Goal: Information Seeking & Learning: Learn about a topic

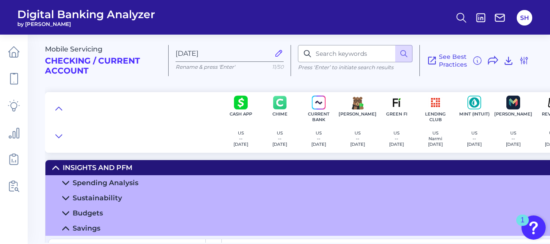
scroll to position [45, 107]
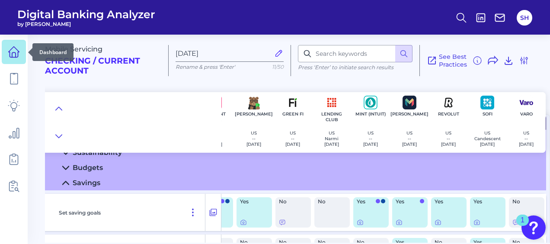
click at [16, 49] on icon at bounding box center [14, 52] width 11 height 11
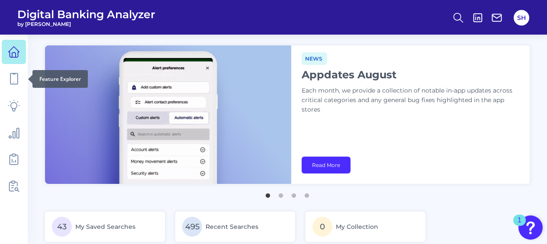
click at [13, 80] on icon at bounding box center [14, 79] width 12 height 12
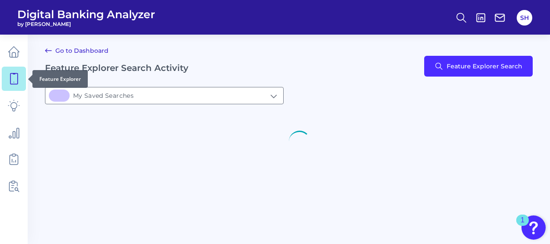
type input "43My Saved Searches"
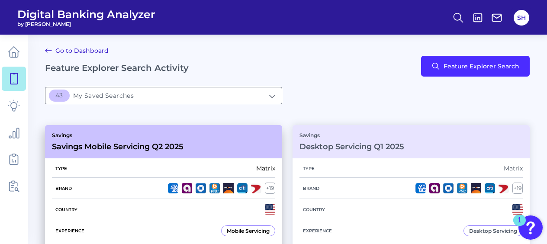
click at [196, 154] on div "Savings Savings Mobile Servicing Q2 2025" at bounding box center [163, 141] width 237 height 33
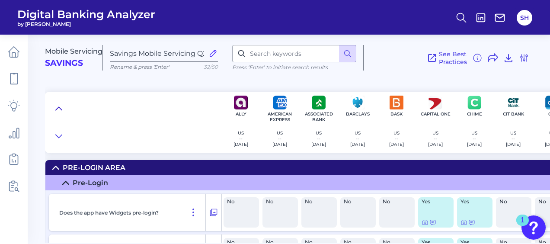
click at [60, 109] on icon at bounding box center [58, 108] width 7 height 9
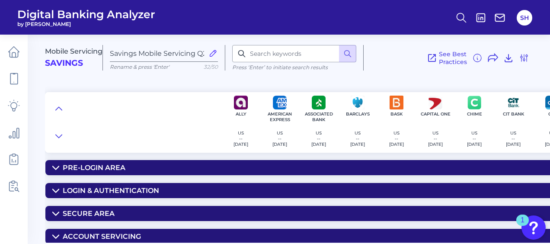
click at [96, 214] on div "Secure Area" at bounding box center [89, 213] width 52 height 8
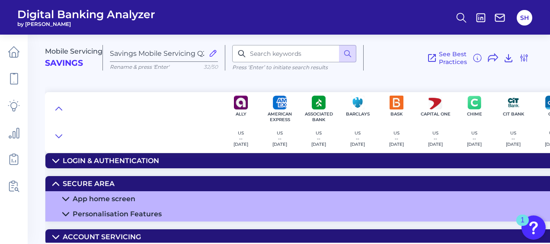
scroll to position [43, 0]
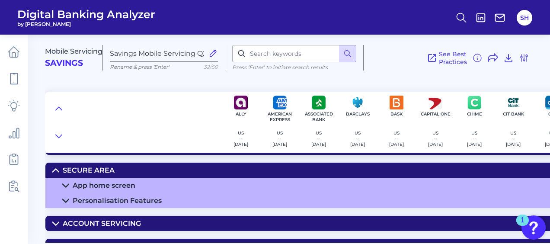
click at [114, 181] on div "App home screen" at bounding box center [104, 185] width 63 height 8
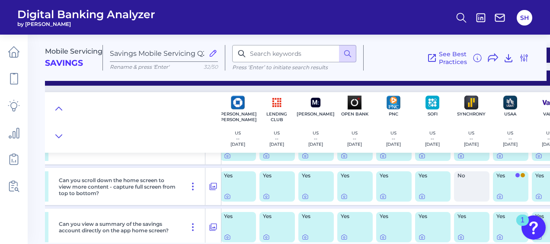
scroll to position [86, 587]
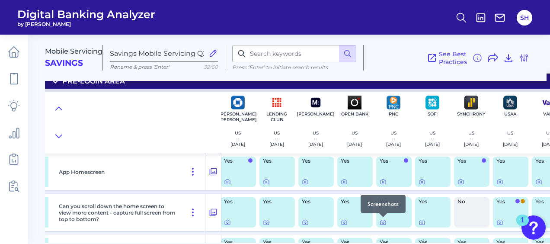
click at [382, 222] on icon at bounding box center [383, 223] width 2 height 2
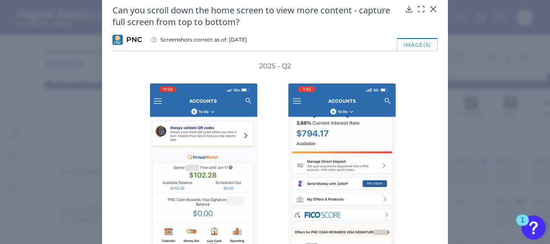
scroll to position [0, 0]
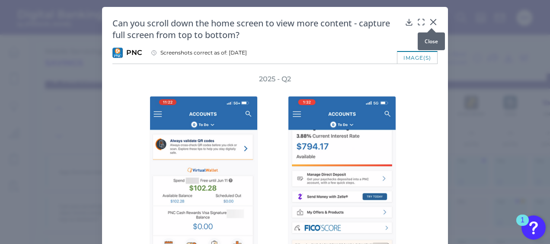
click at [432, 18] on icon at bounding box center [433, 22] width 9 height 9
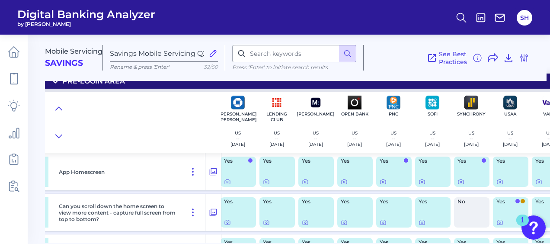
scroll to position [0, 587]
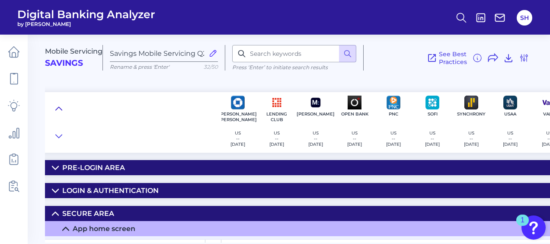
click at [61, 107] on icon at bounding box center [58, 108] width 7 height 9
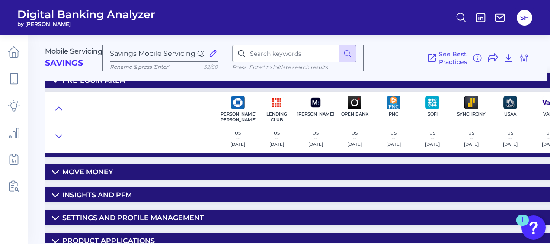
scroll to position [118, 587]
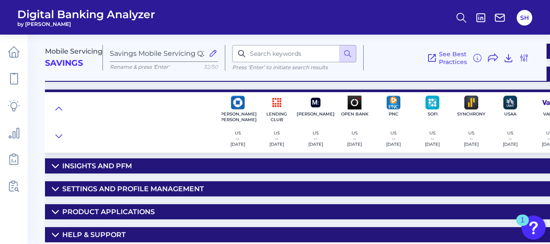
click at [89, 230] on div "Help & Support" at bounding box center [94, 234] width 64 height 8
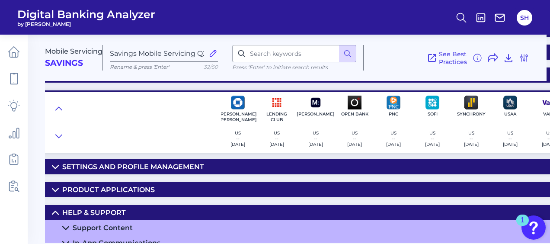
scroll to position [149, 587]
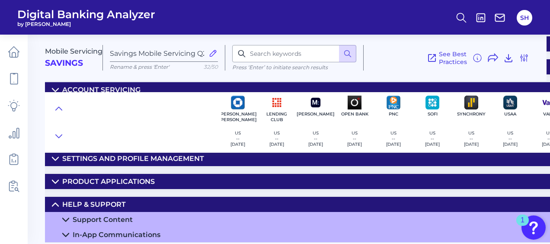
click at [96, 216] on div "Support Content" at bounding box center [103, 219] width 60 height 8
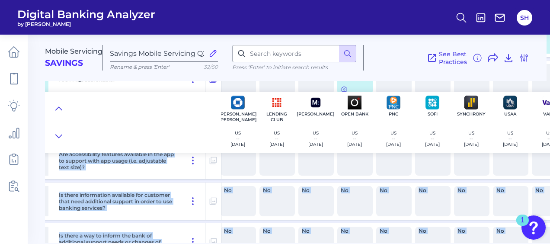
scroll to position [398, 587]
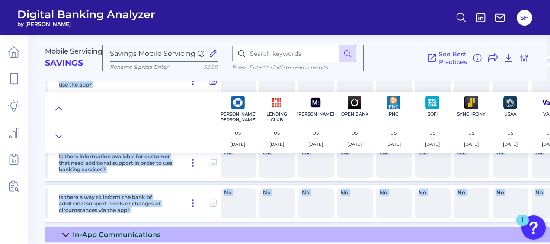
drag, startPoint x: 309, startPoint y: 239, endPoint x: 476, endPoint y: 256, distance: 168.7
click at [476, 243] on html "Digital Banking Analyzer by Curinos SH Mobile Servicing Savings Savings Mobile …" at bounding box center [275, 122] width 550 height 244
click at [250, 167] on div "No" at bounding box center [238, 162] width 35 height 30
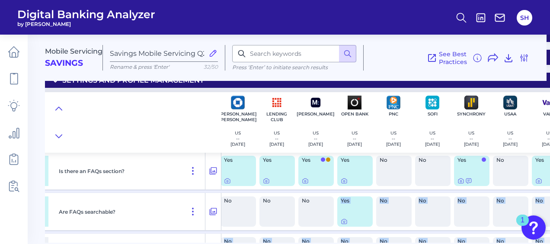
scroll to position [182, 587]
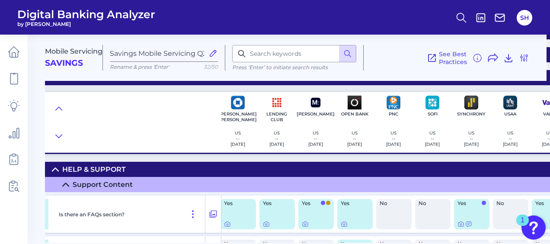
click at [186, 199] on div "Is there an FAQs section?" at bounding box center [130, 213] width 150 height 37
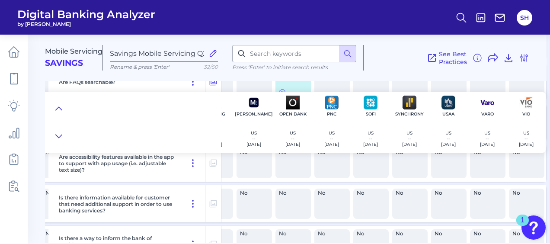
scroll to position [398, 652]
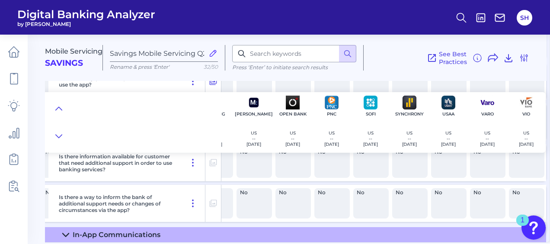
click at [112, 232] on div "In-App Communications" at bounding box center [117, 234] width 88 height 8
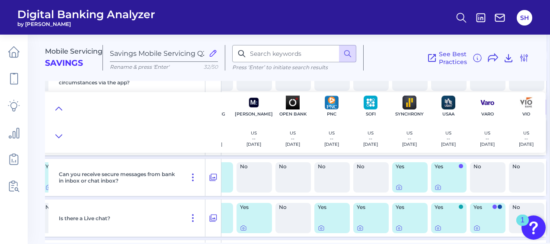
scroll to position [566, 652]
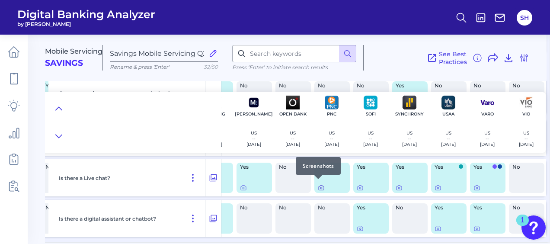
click at [320, 187] on icon at bounding box center [321, 188] width 2 height 2
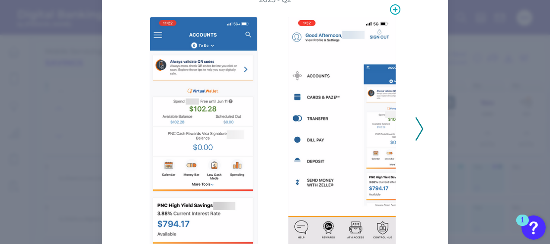
scroll to position [86, 0]
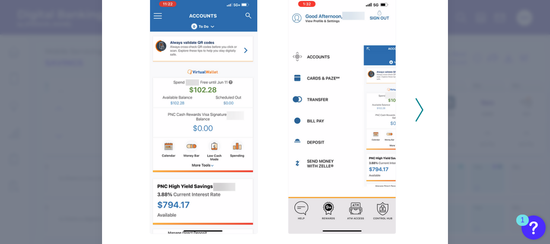
click at [416, 115] on icon at bounding box center [420, 109] width 8 height 23
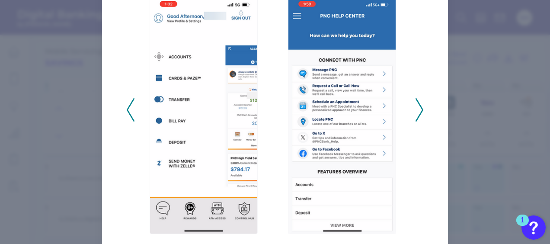
click at [416, 115] on icon at bounding box center [420, 109] width 8 height 23
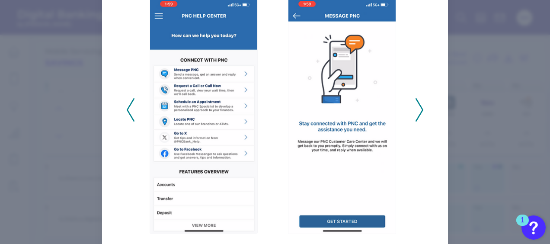
click at [416, 115] on icon at bounding box center [420, 109] width 8 height 23
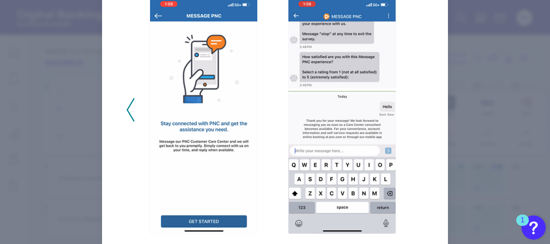
click at [416, 115] on div "2025 - Q2" at bounding box center [274, 105] width 297 height 258
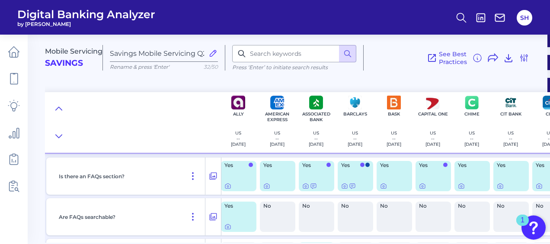
scroll to position [220, 0]
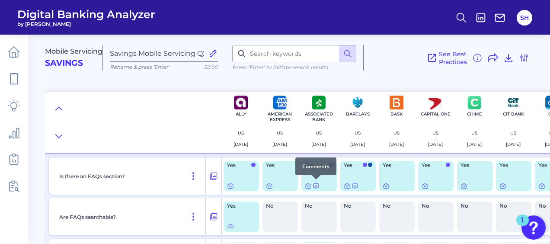
click at [317, 185] on icon at bounding box center [316, 185] width 7 height 7
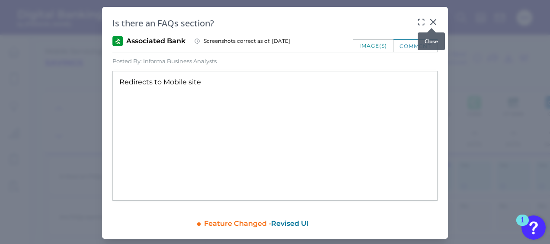
click at [432, 20] on icon at bounding box center [433, 22] width 9 height 9
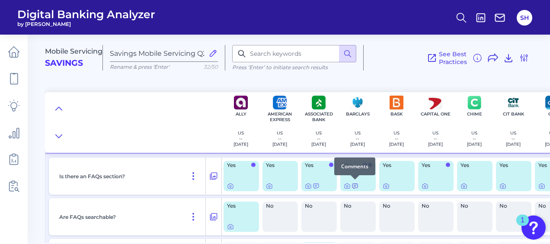
click at [354, 185] on icon at bounding box center [355, 185] width 7 height 7
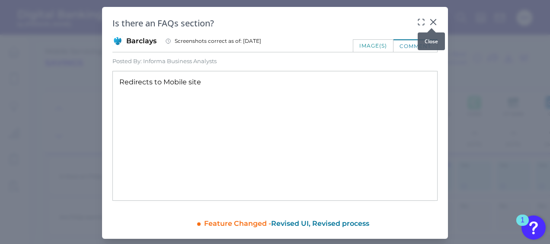
click at [432, 22] on icon at bounding box center [433, 21] width 5 height 5
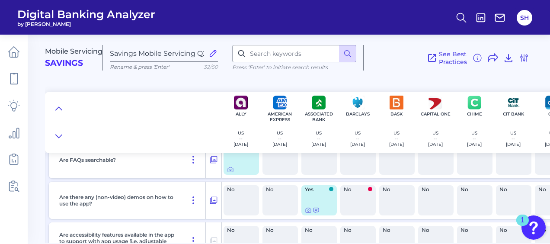
scroll to position [263, 0]
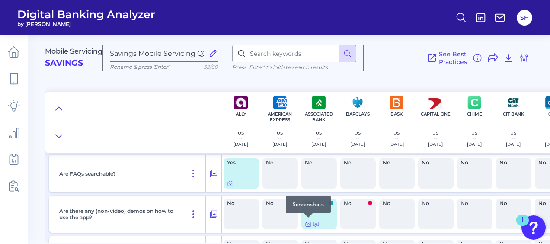
click at [307, 224] on icon at bounding box center [308, 224] width 7 height 7
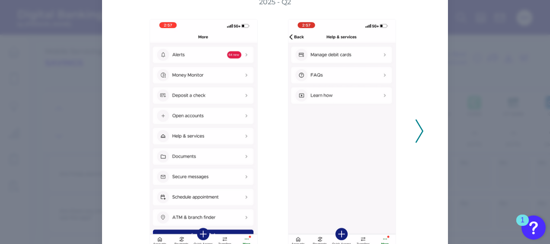
scroll to position [86, 0]
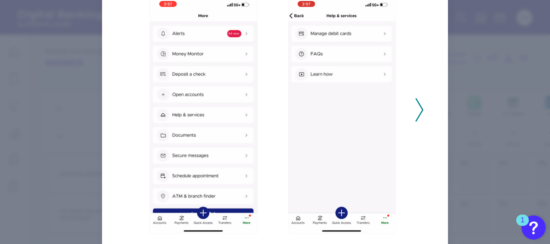
click at [417, 115] on polyline at bounding box center [419, 110] width 6 height 22
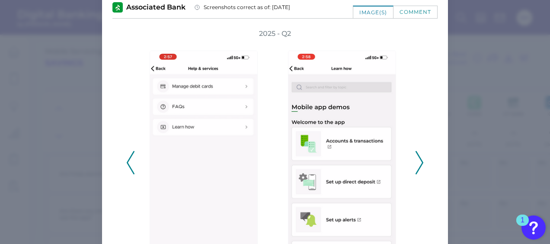
scroll to position [0, 0]
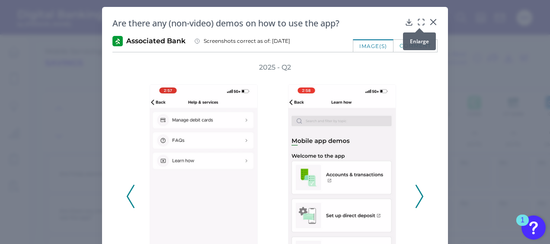
click at [421, 22] on icon at bounding box center [421, 22] width 9 height 9
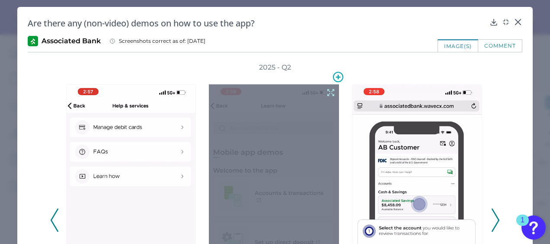
click at [329, 90] on icon at bounding box center [331, 93] width 10 height 10
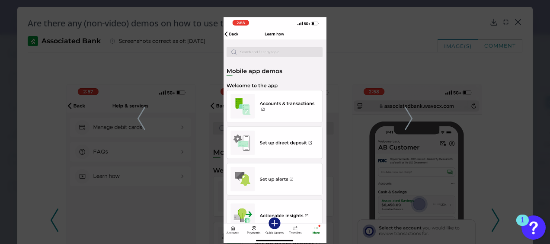
click at [518, 21] on div at bounding box center [275, 122] width 550 height 244
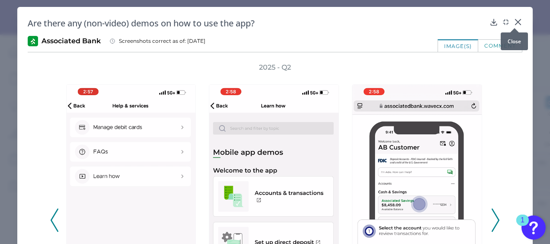
click at [515, 22] on icon at bounding box center [517, 21] width 5 height 5
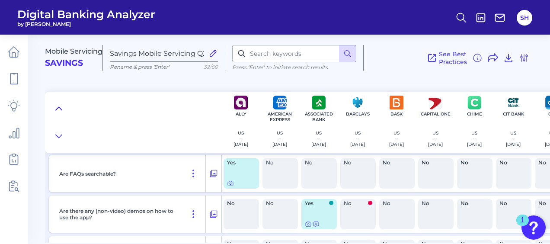
click at [60, 105] on icon at bounding box center [58, 108] width 7 height 9
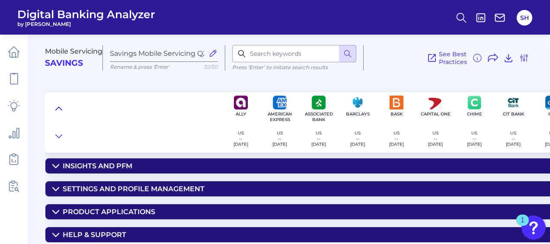
scroll to position [118, 0]
click at [88, 163] on div "Insights and PFM" at bounding box center [98, 166] width 70 height 8
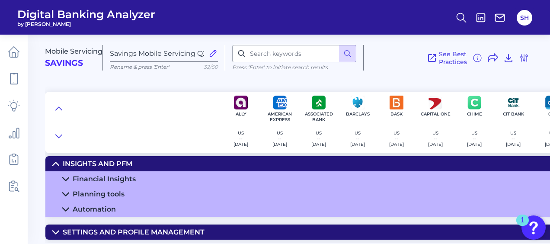
click at [96, 210] on div "Automation" at bounding box center [94, 209] width 43 height 8
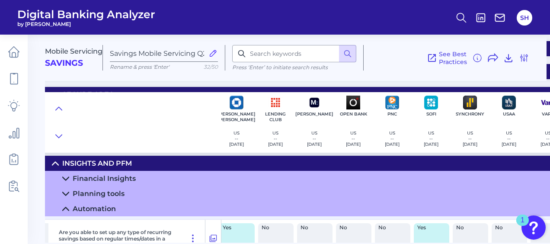
scroll to position [108, 588]
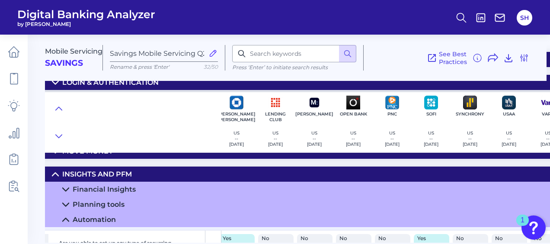
click at [103, 205] on div "Planning tools" at bounding box center [99, 204] width 52 height 8
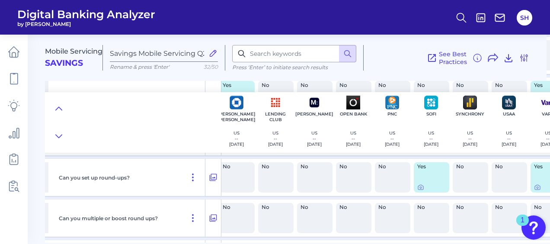
scroll to position [825, 588]
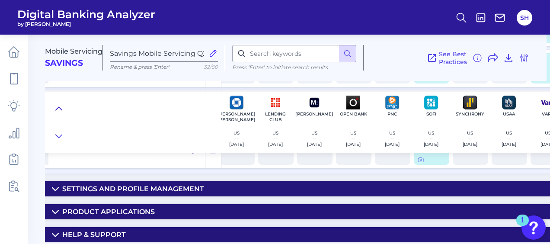
click at [59, 109] on icon at bounding box center [58, 108] width 7 height 9
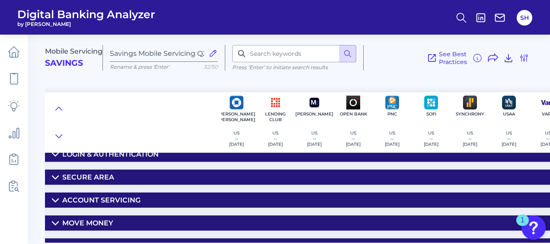
scroll to position [0, 588]
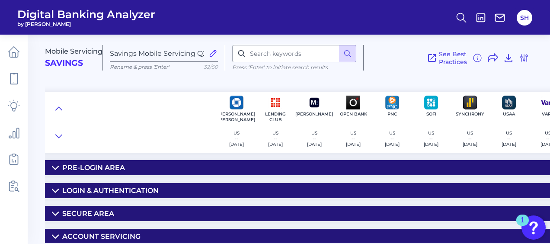
click at [93, 168] on div "Pre-Login Area" at bounding box center [93, 167] width 63 height 8
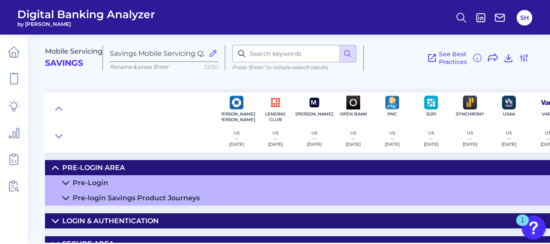
click at [99, 184] on div "Pre-Login" at bounding box center [90, 183] width 35 height 8
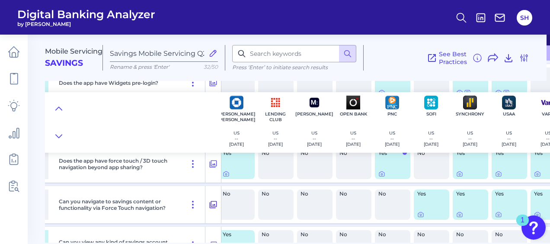
scroll to position [173, 588]
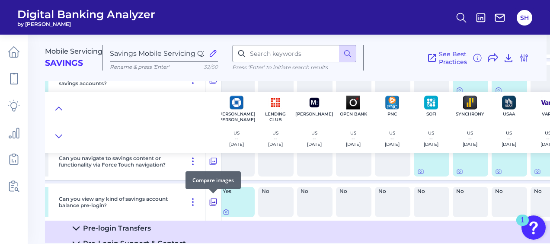
click at [213, 204] on icon at bounding box center [213, 201] width 7 height 7
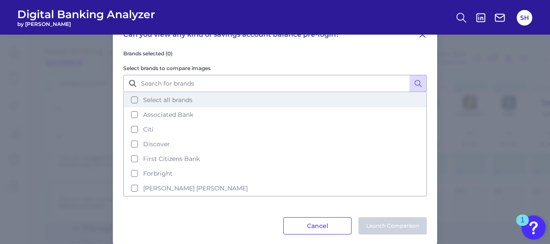
click at [132, 102] on button "Select all brands" at bounding box center [275, 100] width 302 height 15
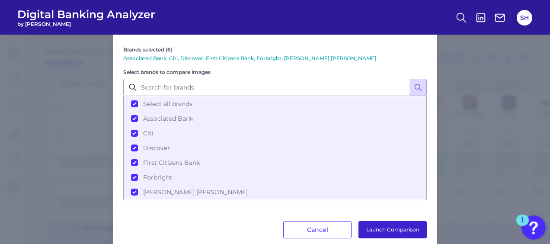
click at [368, 225] on button "Launch Comparison" at bounding box center [392, 229] width 68 height 17
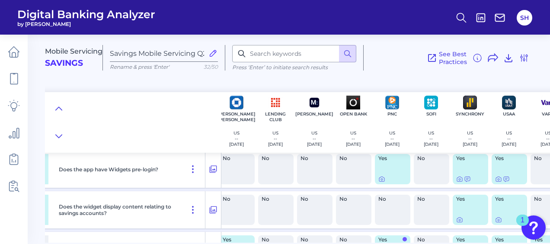
scroll to position [0, 588]
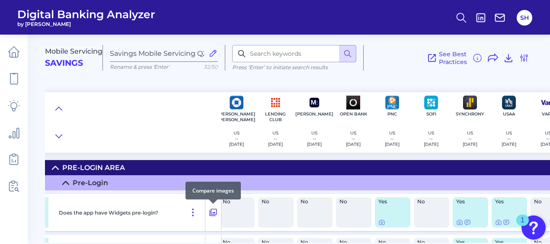
click at [214, 211] on icon at bounding box center [213, 212] width 9 height 10
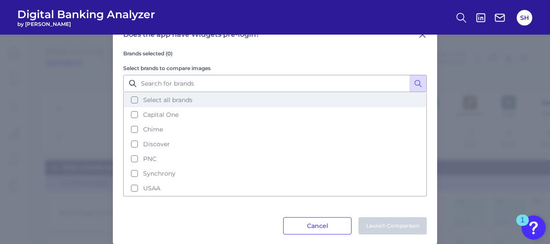
click at [132, 103] on button "Select all brands" at bounding box center [275, 100] width 302 height 15
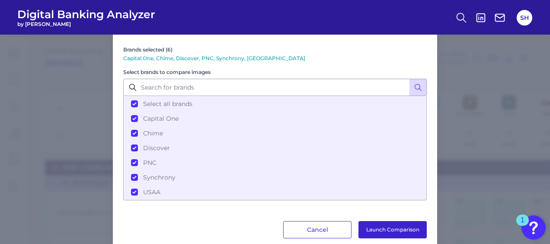
click at [392, 230] on button "Launch Comparison" at bounding box center [392, 229] width 68 height 17
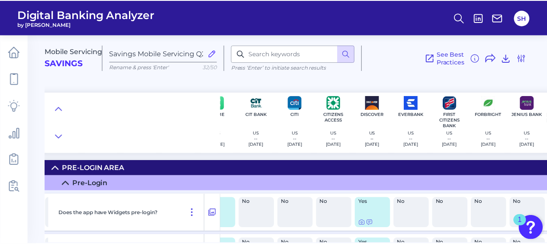
scroll to position [0, 0]
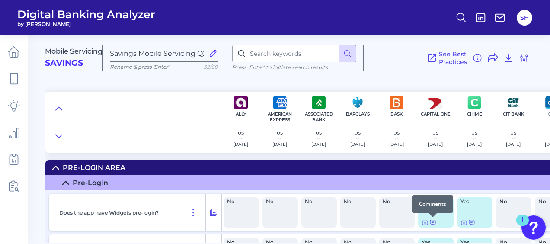
click at [434, 222] on icon at bounding box center [432, 222] width 7 height 7
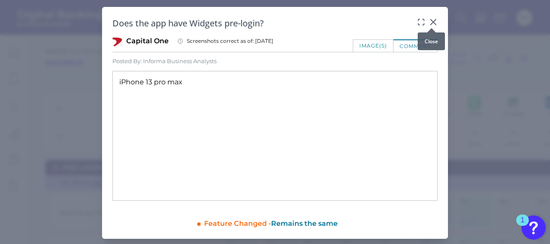
click at [434, 19] on icon at bounding box center [433, 22] width 9 height 9
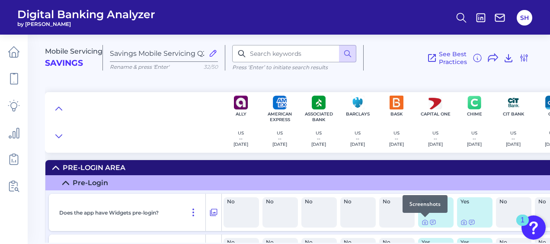
click at [424, 221] on div at bounding box center [425, 217] width 9 height 9
click at [424, 222] on icon at bounding box center [425, 222] width 7 height 7
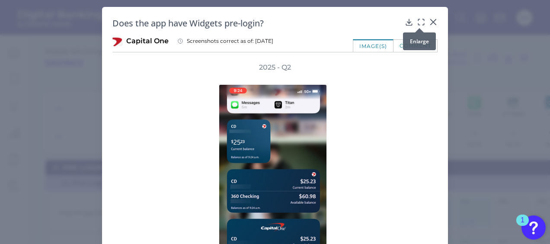
click at [421, 22] on icon at bounding box center [421, 22] width 9 height 9
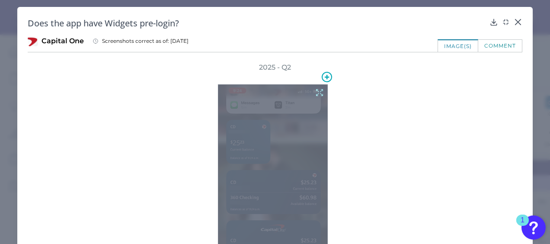
click at [319, 91] on icon at bounding box center [320, 93] width 10 height 10
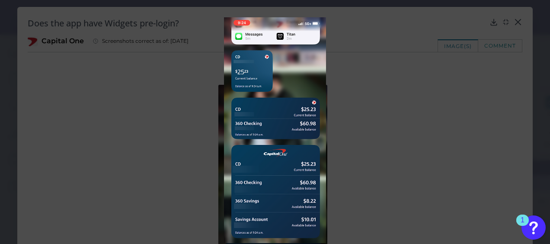
click at [521, 43] on div at bounding box center [275, 122] width 550 height 244
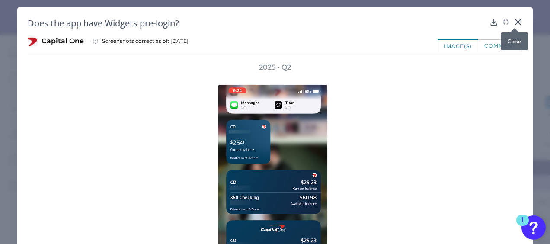
click at [514, 19] on icon at bounding box center [518, 22] width 9 height 9
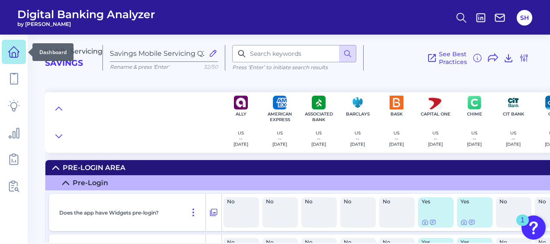
click at [16, 54] on icon at bounding box center [14, 52] width 12 height 12
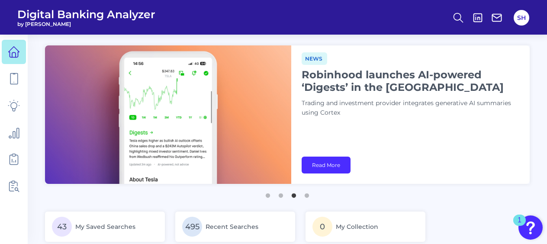
click at [316, 90] on h1 "Robinhood launches AI-powered ‘Digests’ in the [GEOGRAPHIC_DATA]" at bounding box center [409, 80] width 216 height 25
click at [328, 170] on link "Read More" at bounding box center [325, 165] width 49 height 17
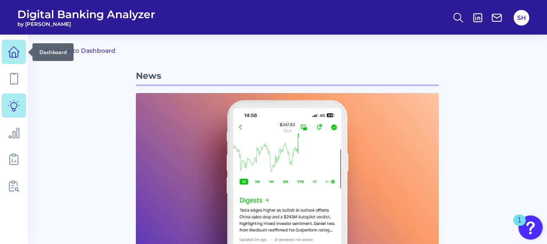
click at [17, 55] on icon at bounding box center [14, 52] width 12 height 12
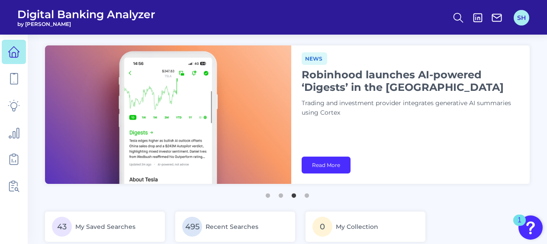
click at [526, 15] on button "SH" at bounding box center [521, 18] width 16 height 16
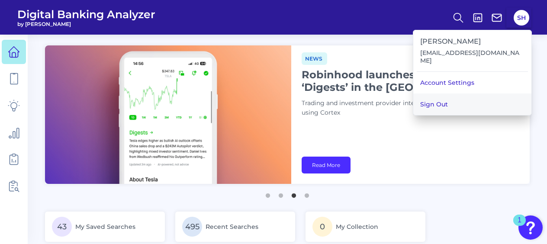
click at [439, 99] on button "Sign Out" at bounding box center [472, 104] width 118 height 22
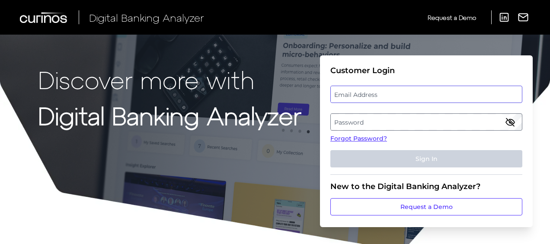
type input "[EMAIL_ADDRESS][DOMAIN_NAME]"
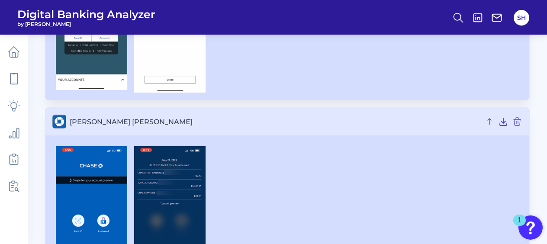
scroll to position [1115, 0]
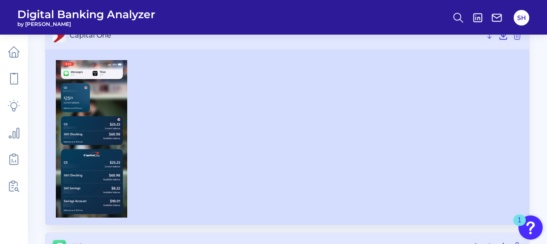
scroll to position [86, 0]
